Goal: Find specific page/section: Find specific page/section

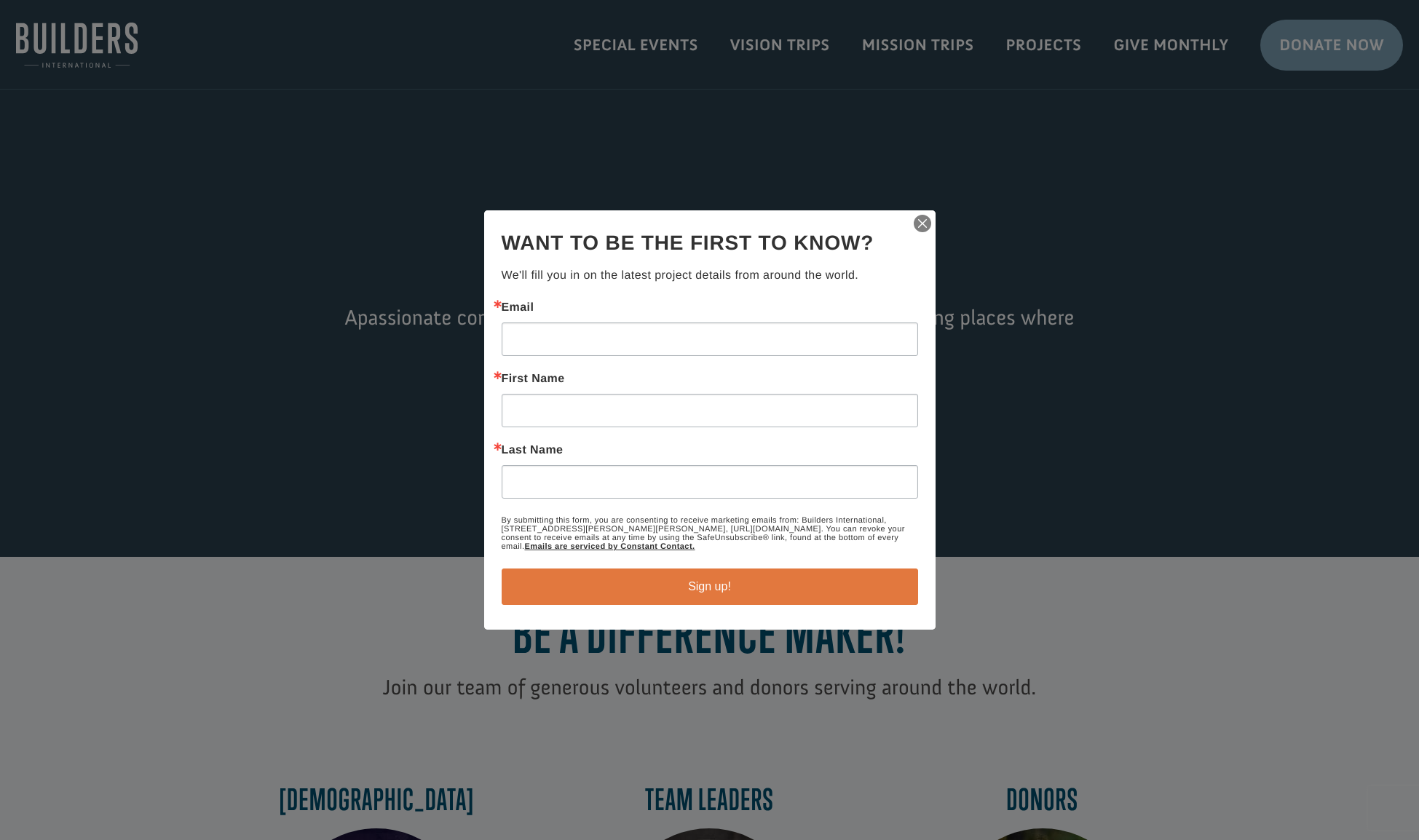
click at [924, 222] on img "button" at bounding box center [922, 223] width 21 height 21
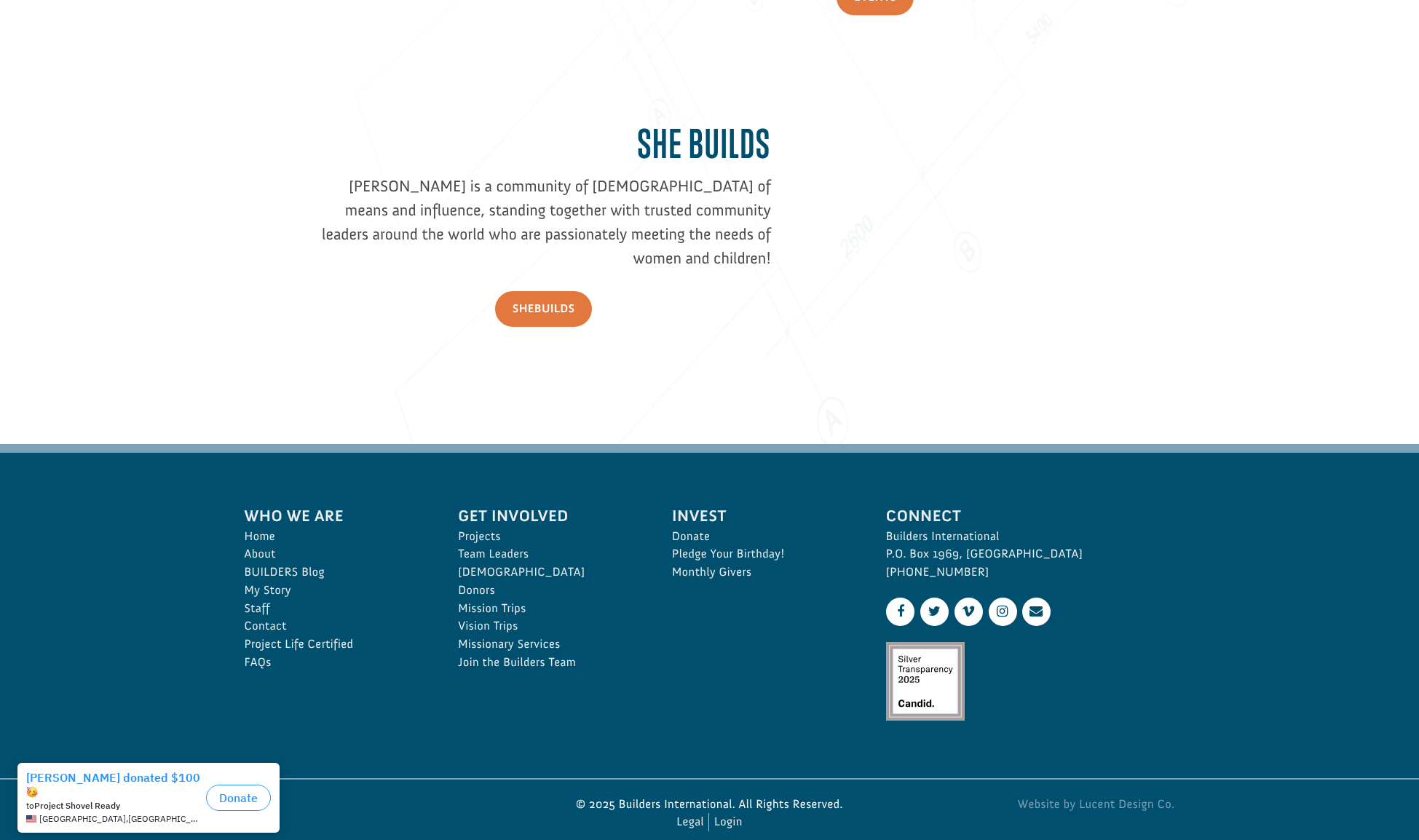
scroll to position [2017, 0]
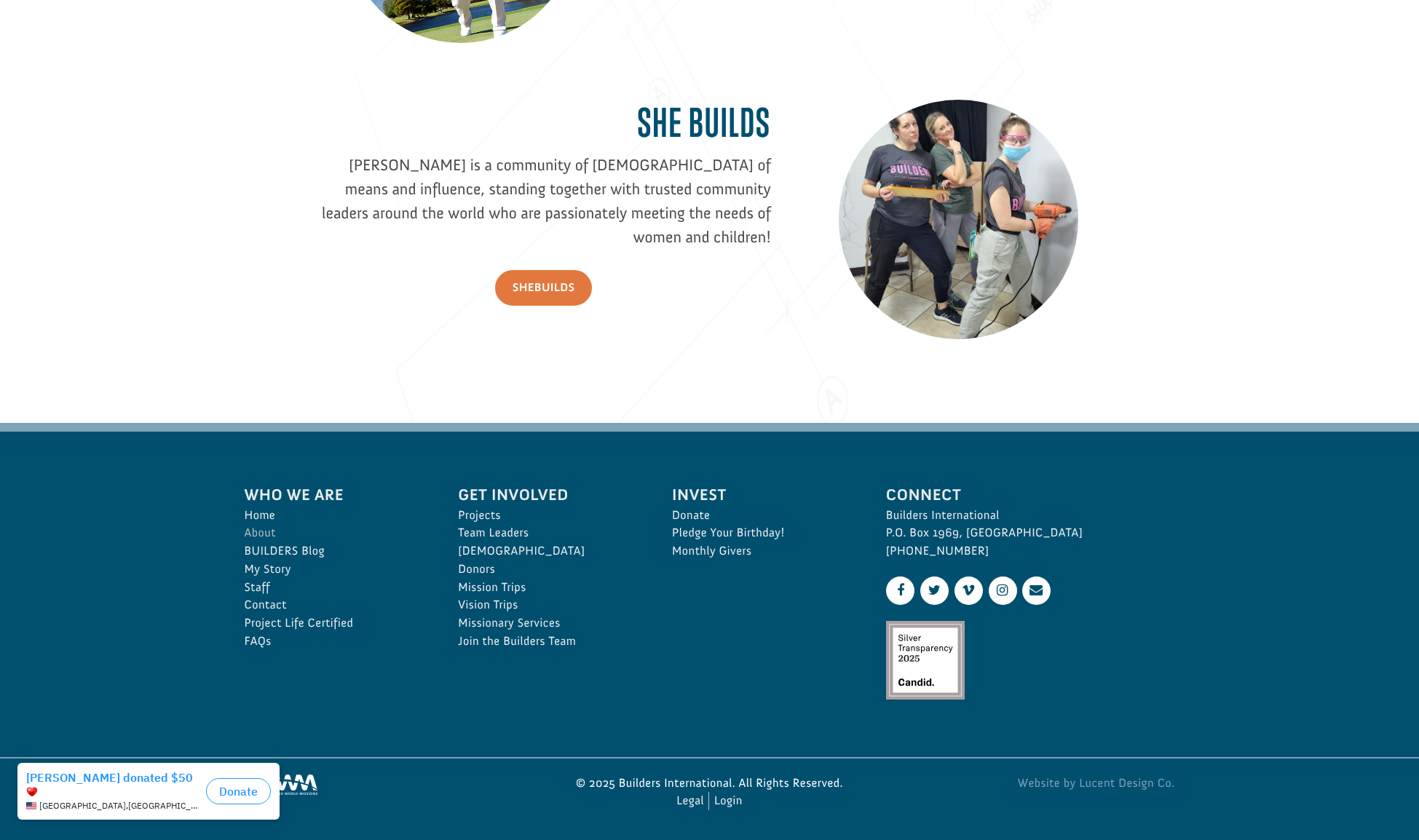
click at [268, 532] on link "About" at bounding box center [336, 533] width 182 height 18
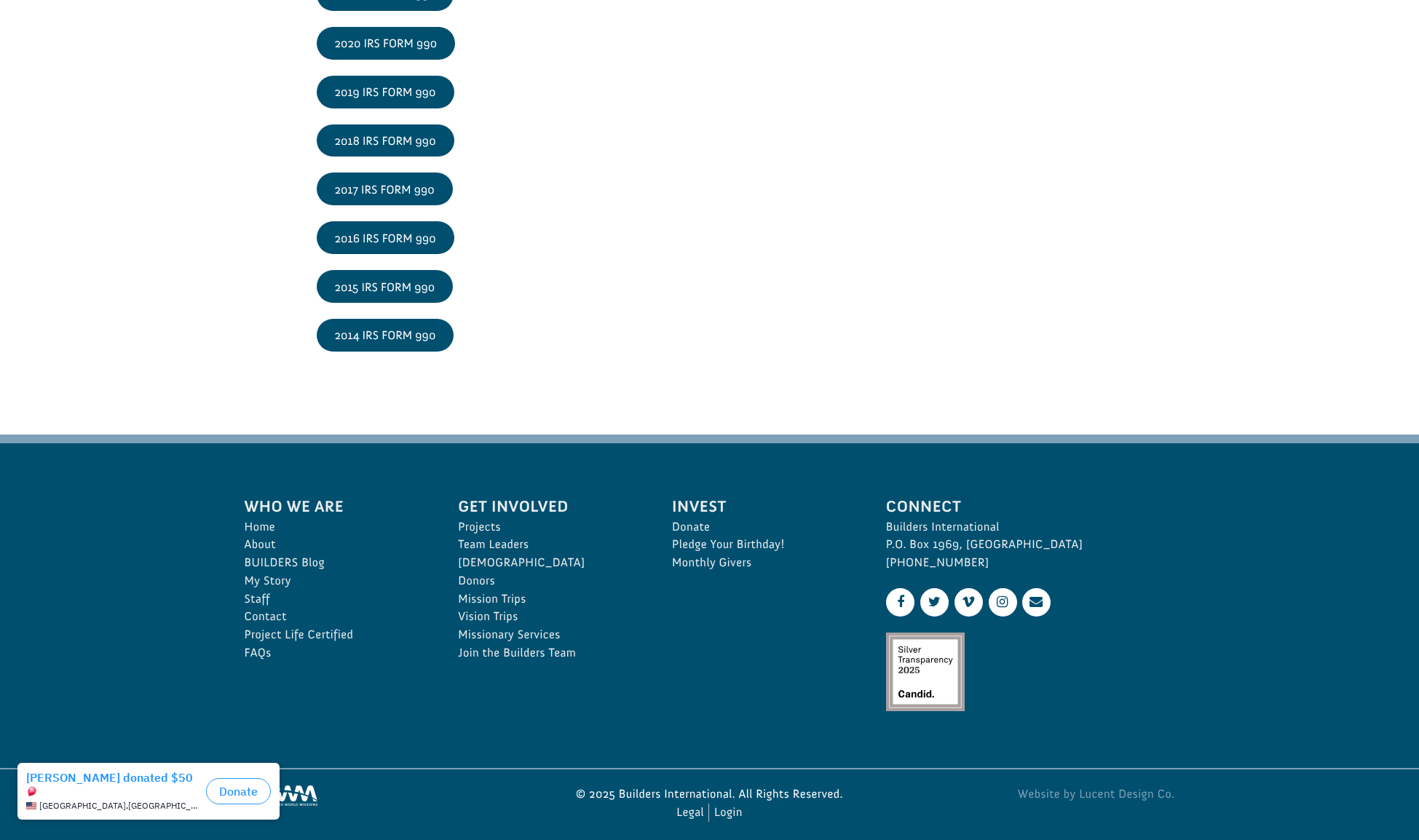
scroll to position [2394, 0]
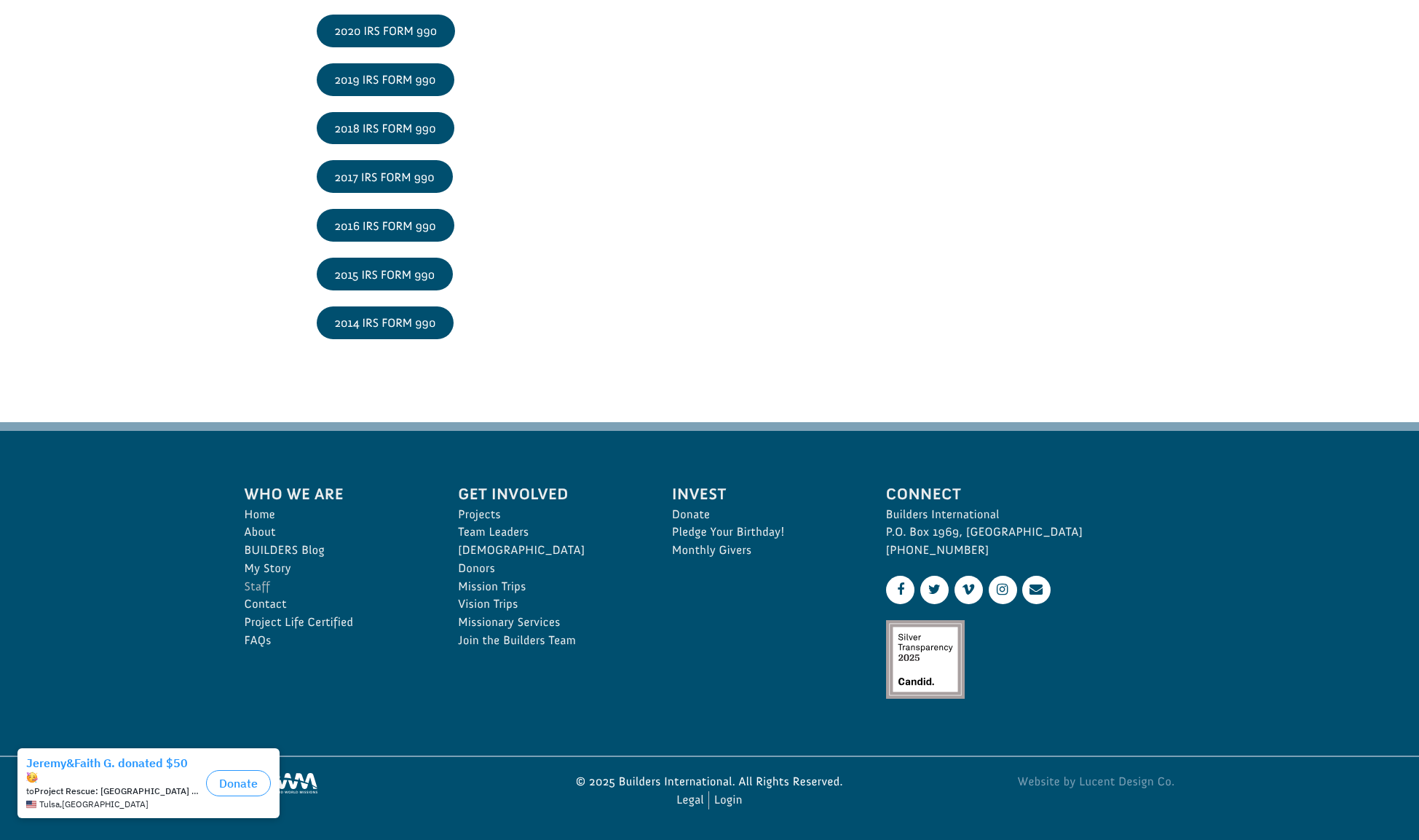
click at [268, 587] on link "Staff" at bounding box center [336, 587] width 182 height 18
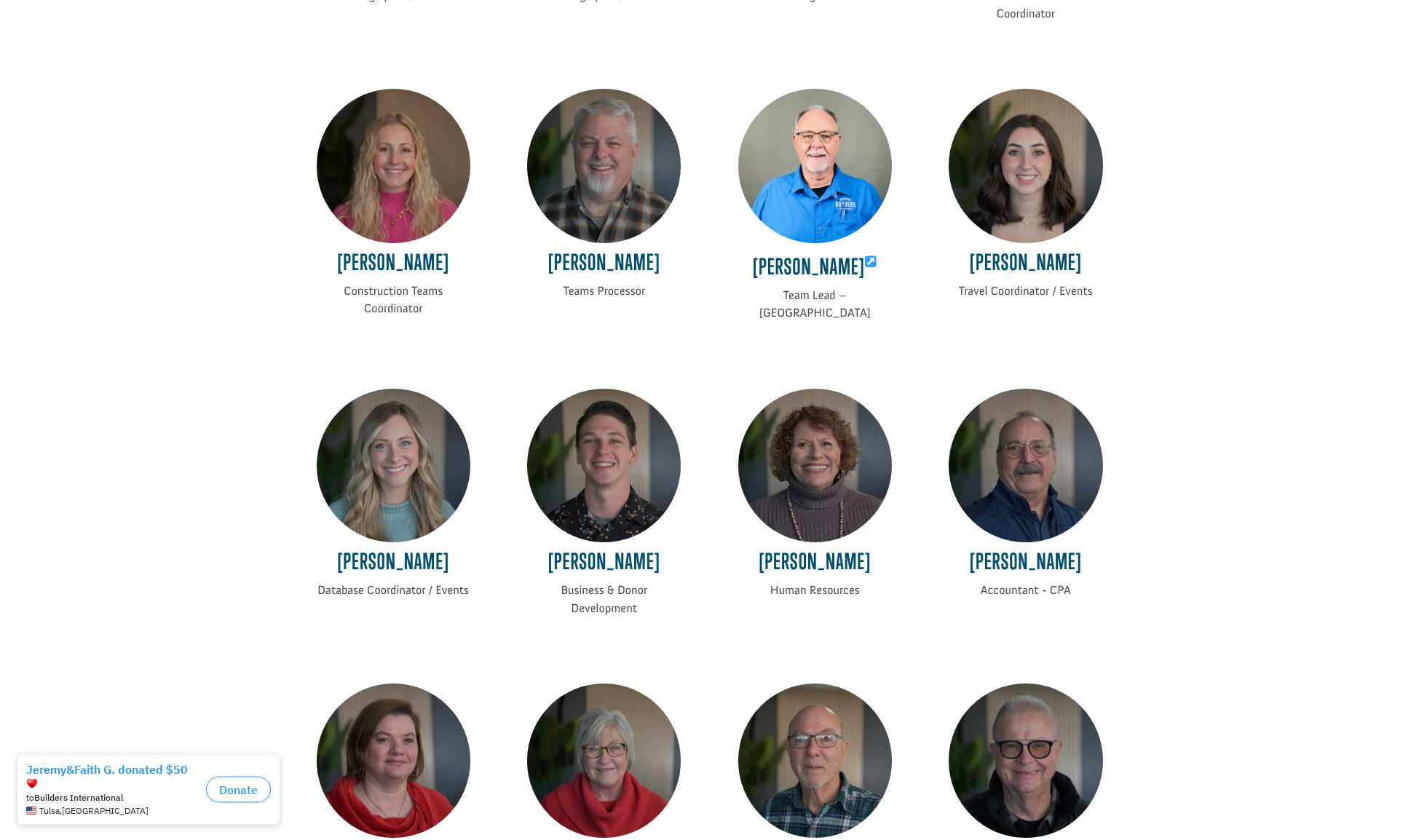
scroll to position [2216, 0]
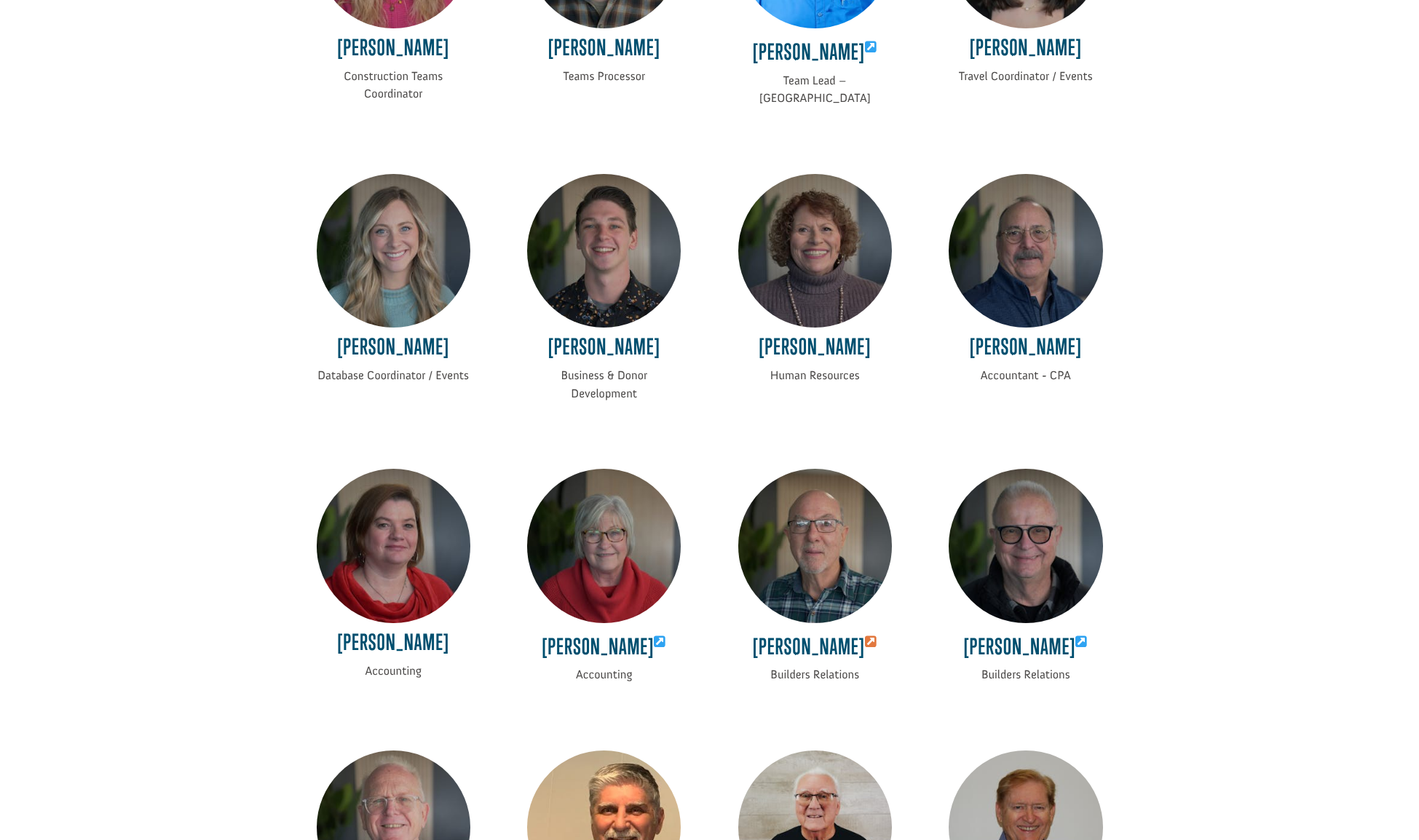
click at [865, 644] on icon at bounding box center [871, 642] width 12 height 13
click at [833, 535] on img at bounding box center [815, 545] width 153 height 153
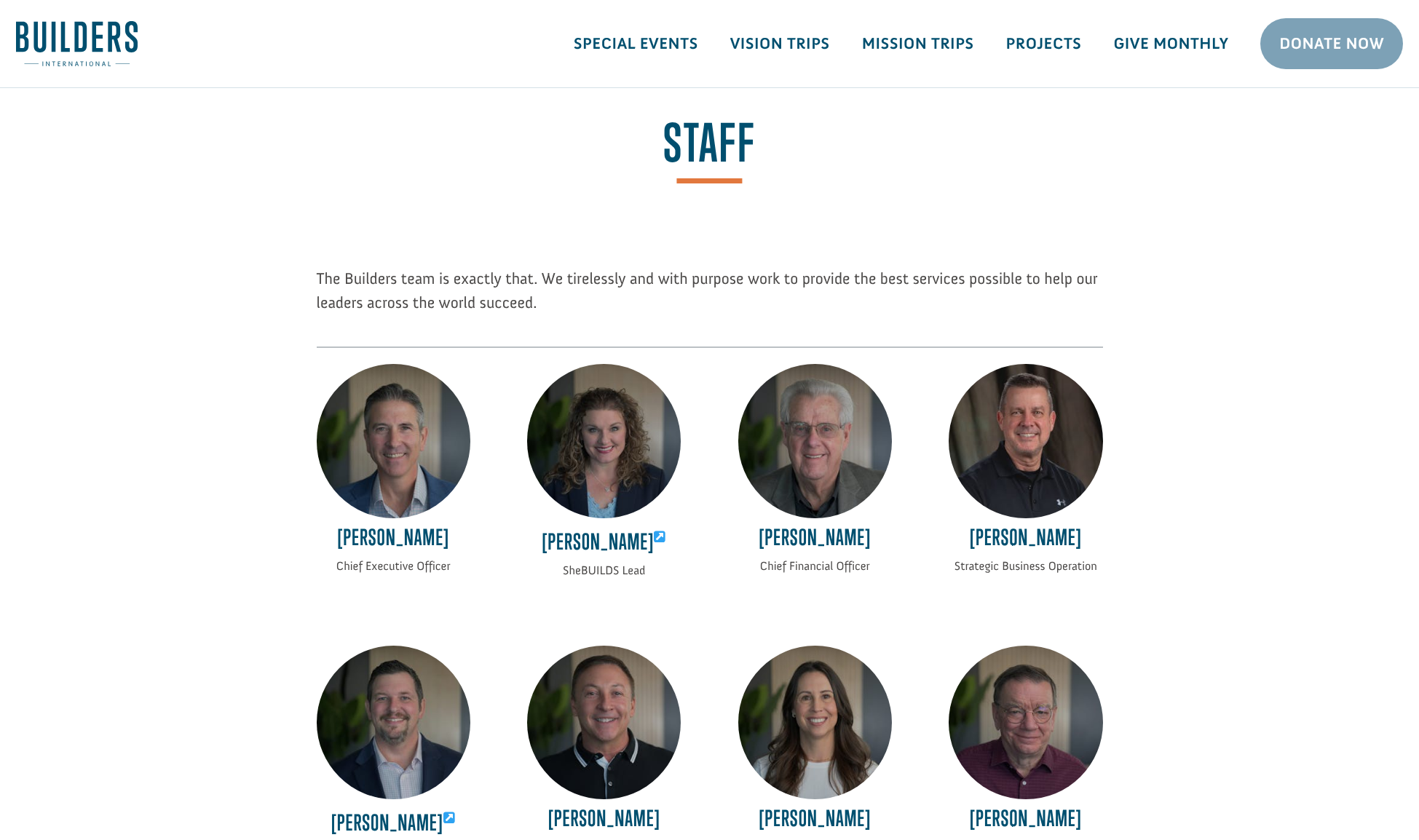
scroll to position [0, 0]
